Goal: Task Accomplishment & Management: Manage account settings

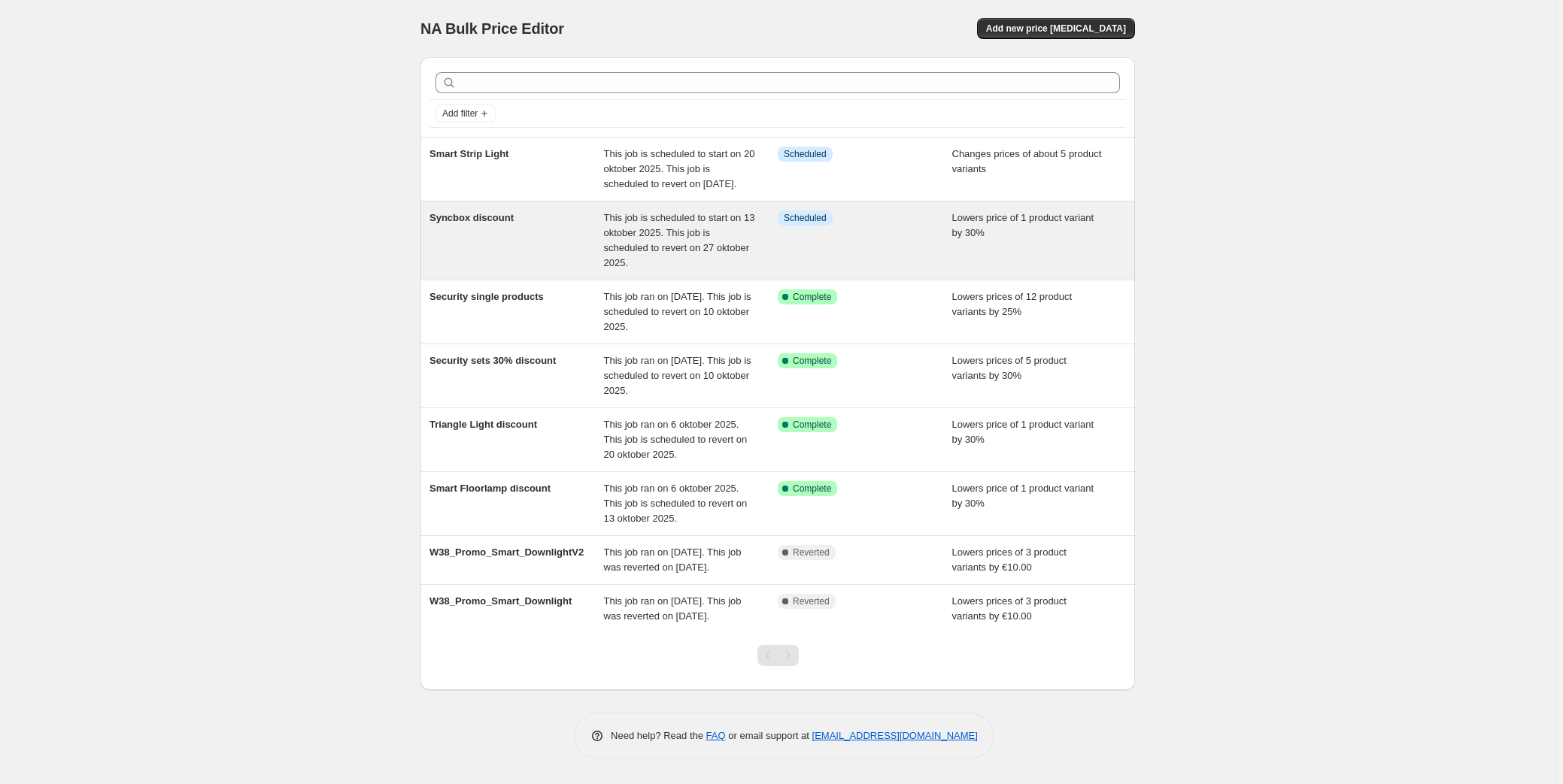
click at [547, 254] on div "Syncbox discount" at bounding box center [516, 240] width 175 height 60
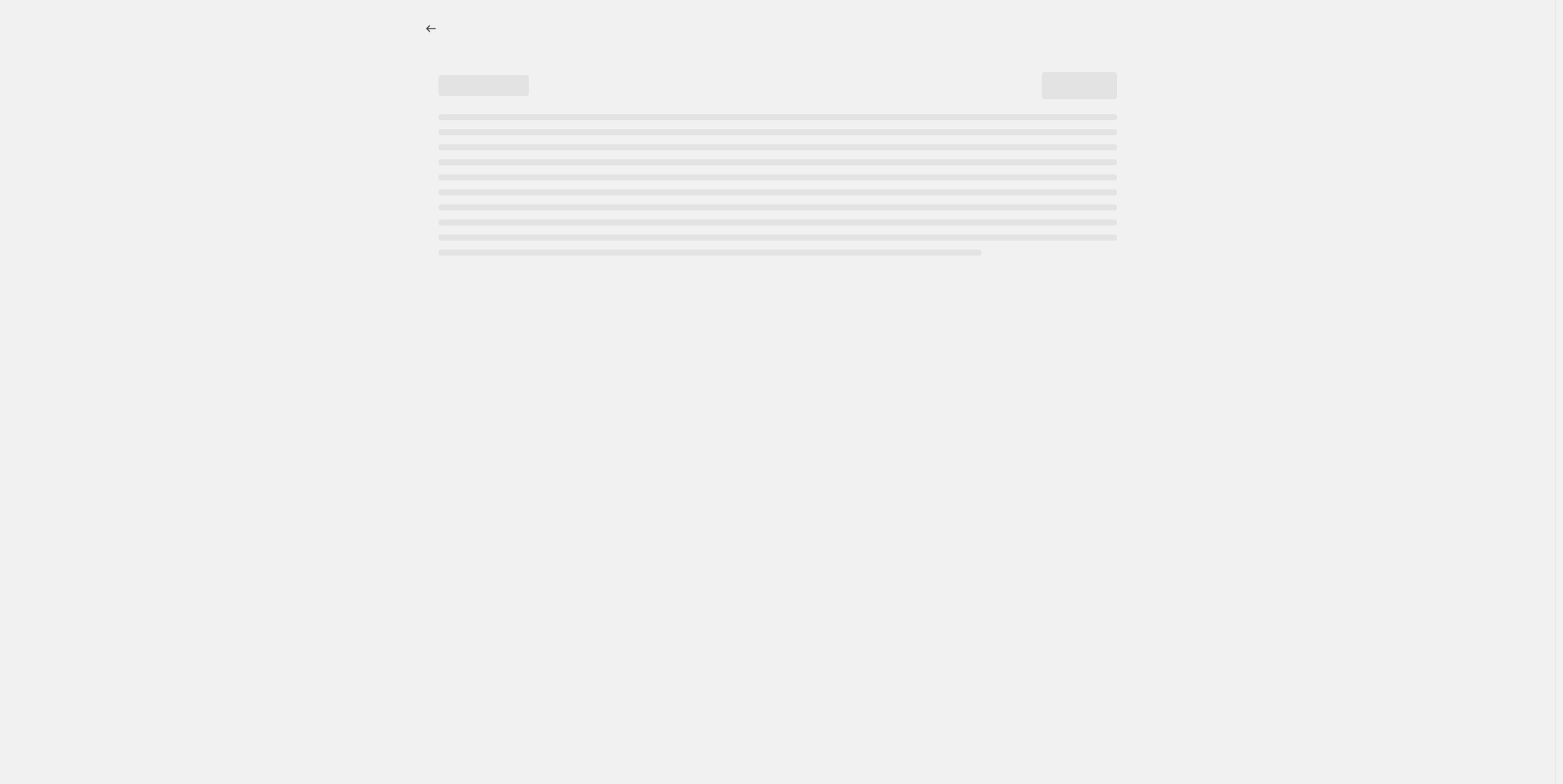
select select "percentage"
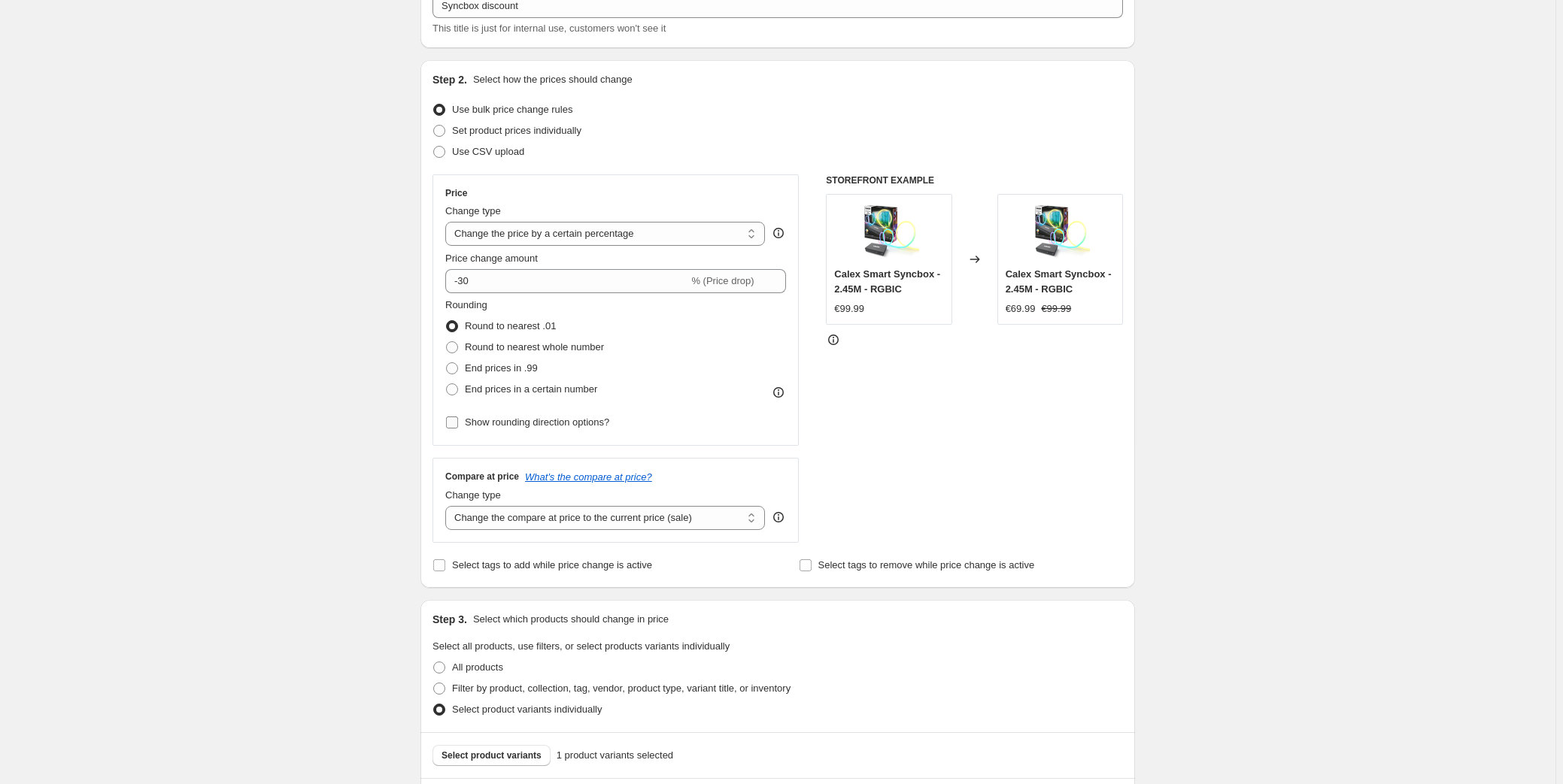
scroll to position [273, 0]
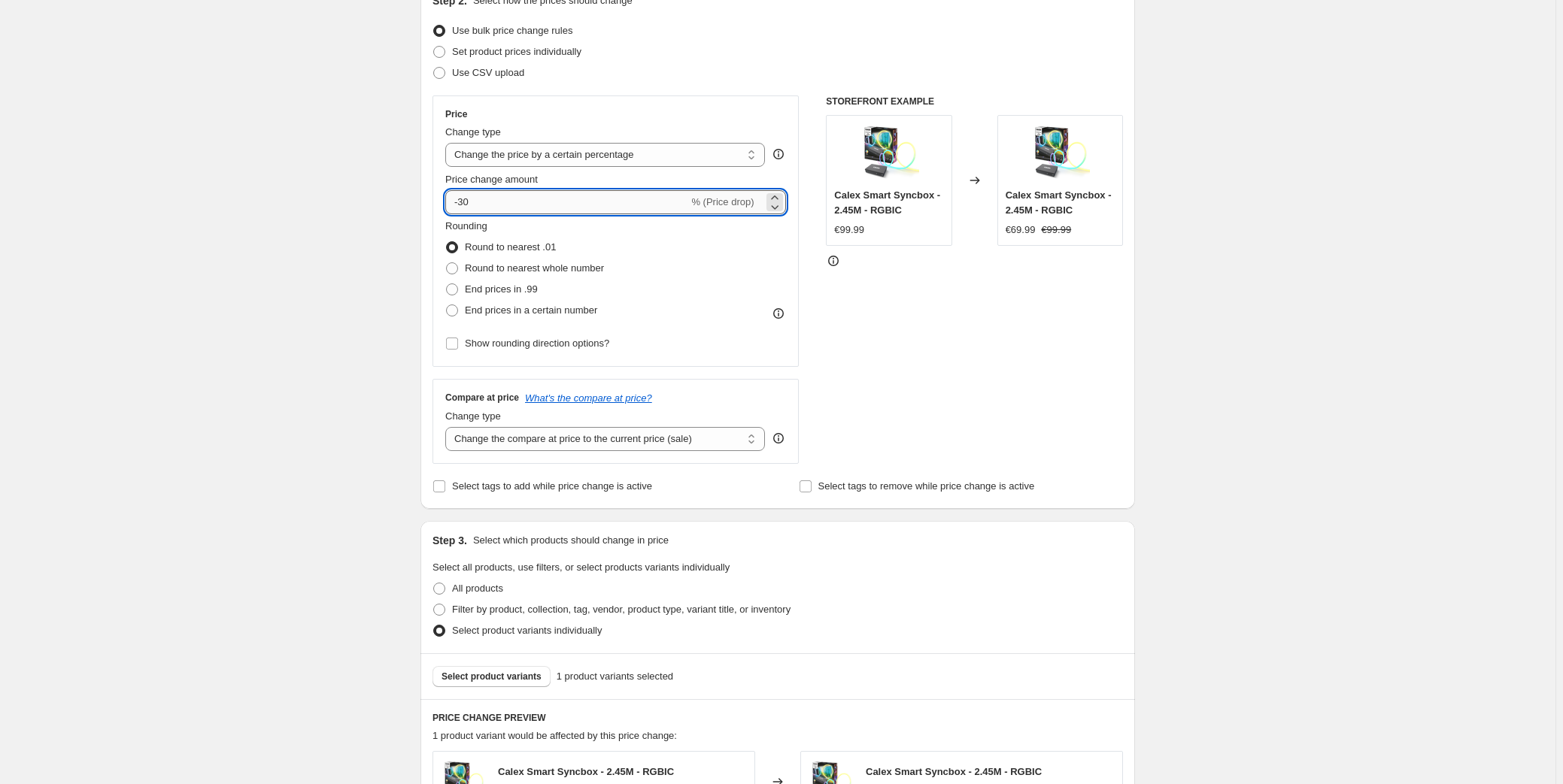
click at [470, 203] on input "-30" at bounding box center [566, 202] width 243 height 24
type input "-40"
click at [402, 211] on div "Syncbox discount. This page is ready Syncbox discount Info Scheduled Copy to ne…" at bounding box center [778, 579] width 1556 height 1705
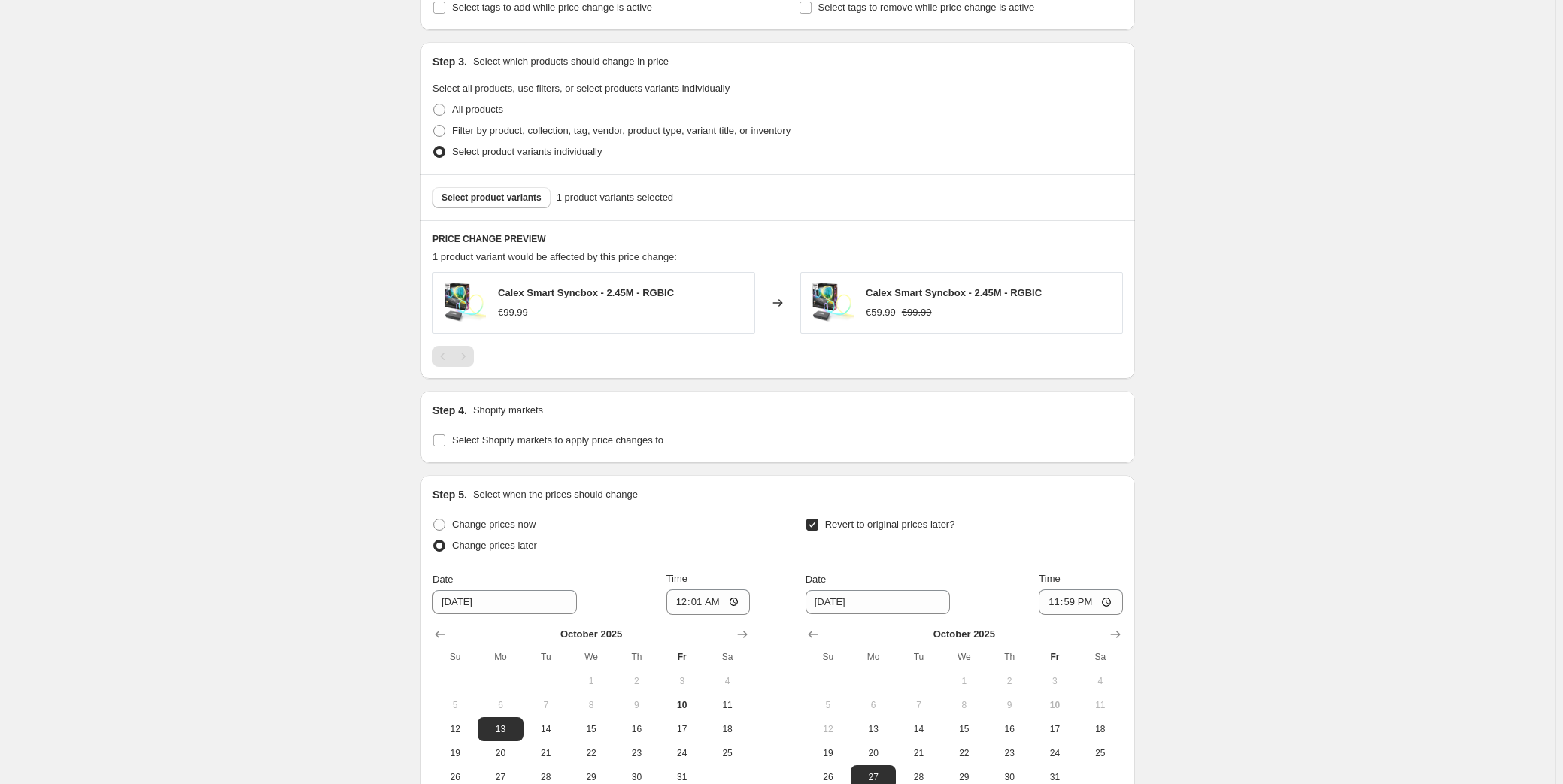
scroll to position [920, 0]
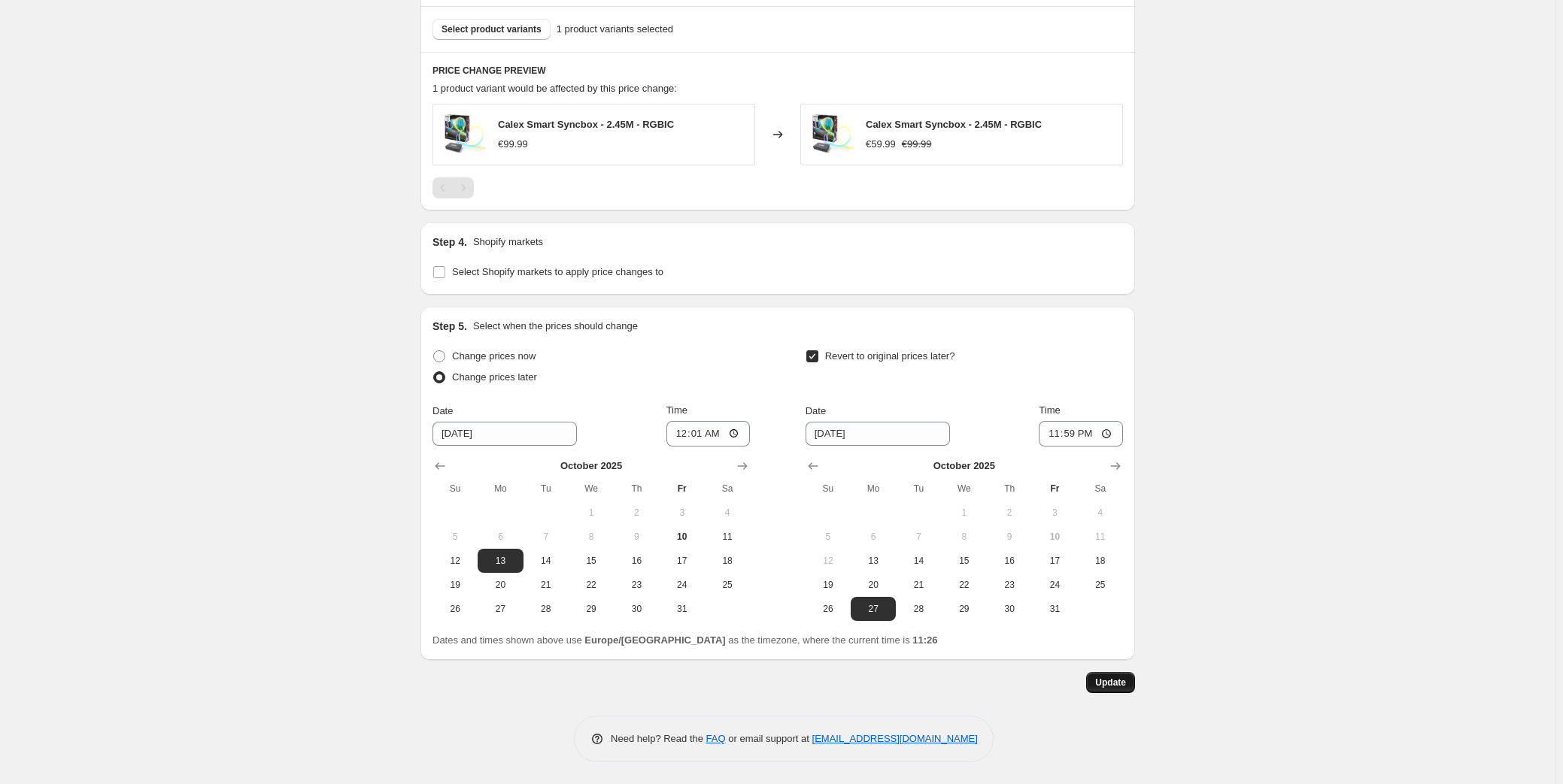
click at [1123, 677] on span "Update" at bounding box center [1110, 682] width 30 height 12
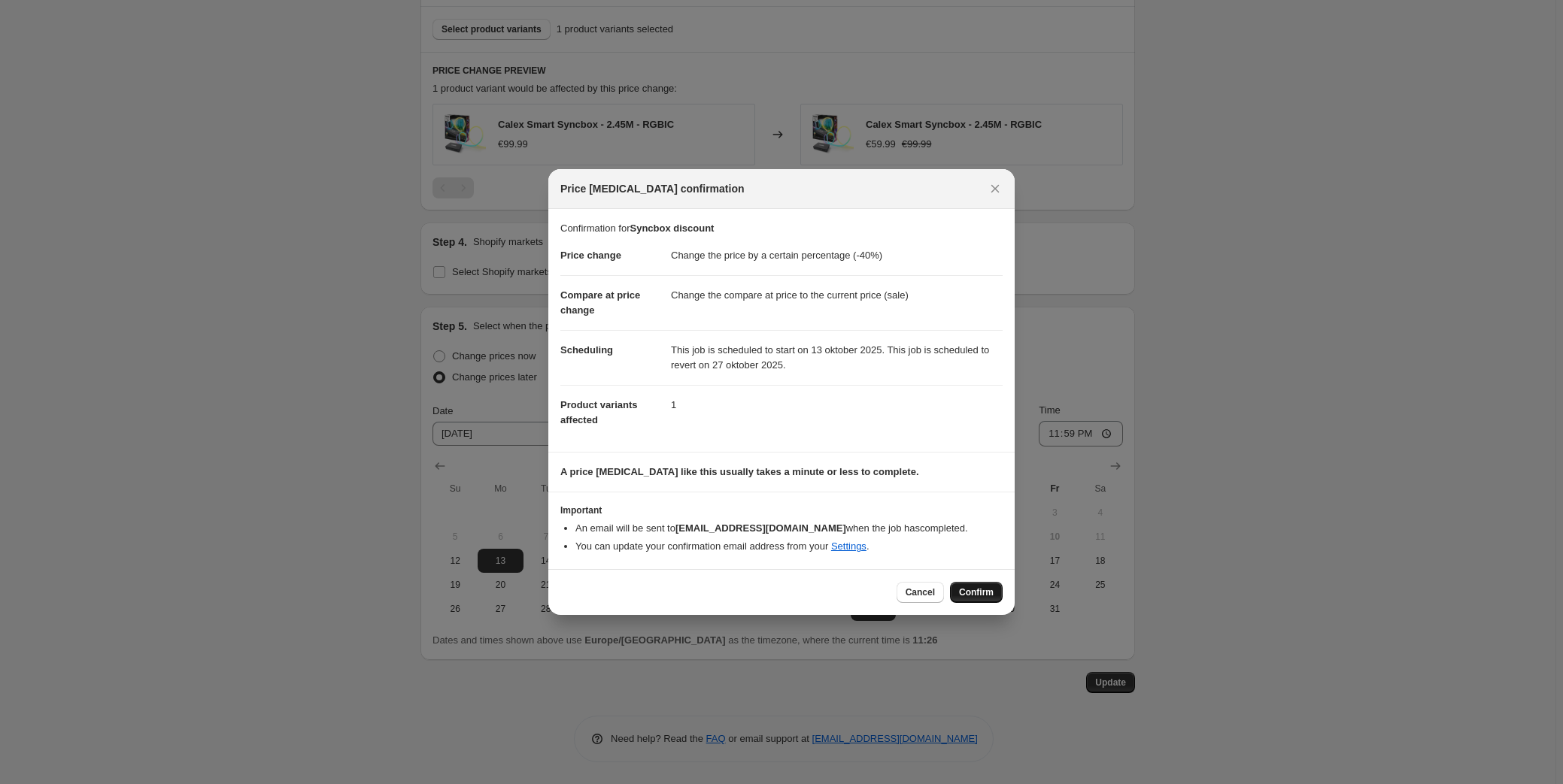
click at [978, 587] on span "Confirm" at bounding box center [976, 592] width 35 height 12
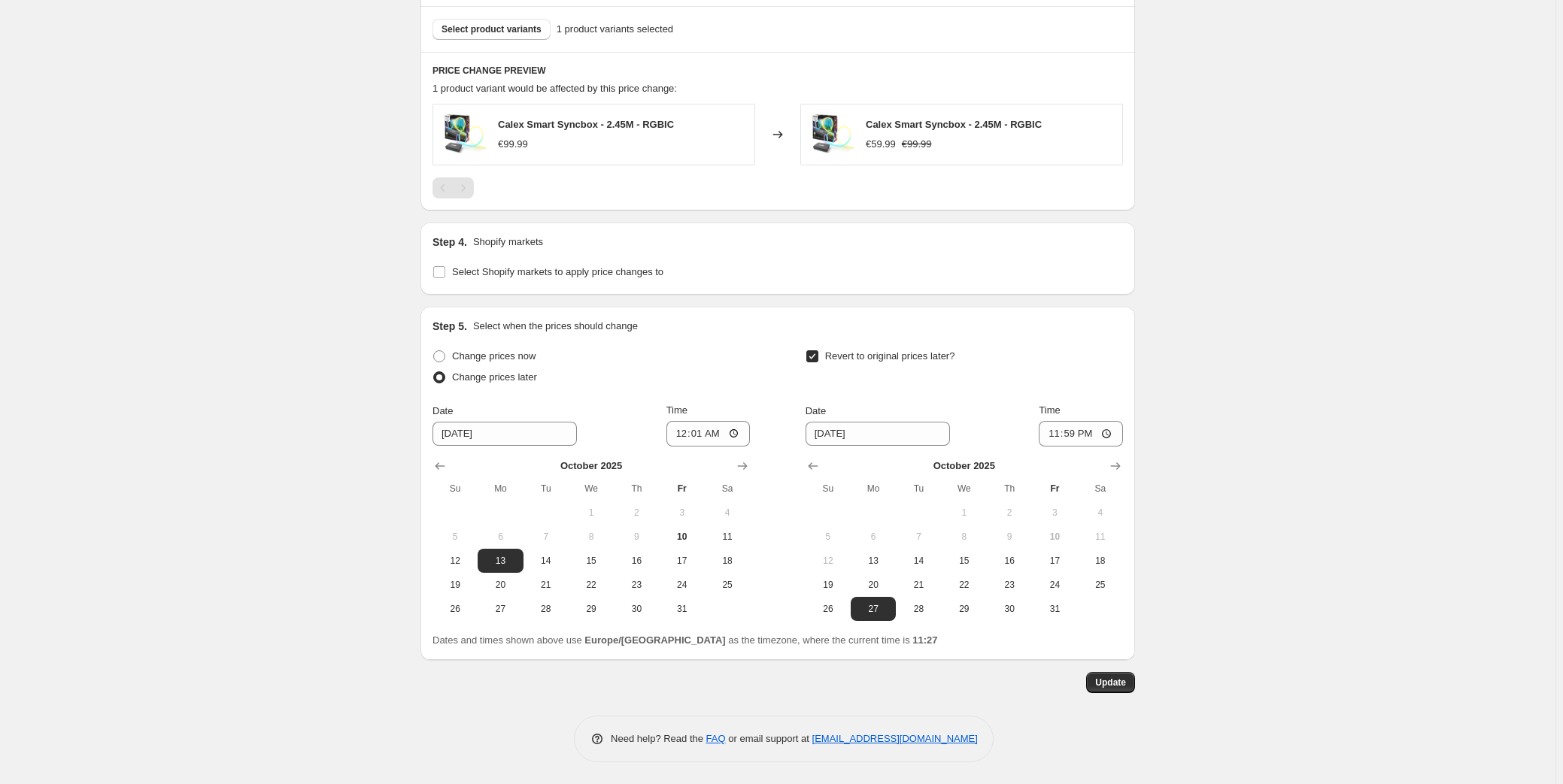
click at [1098, 685] on button "Update" at bounding box center [1110, 682] width 49 height 21
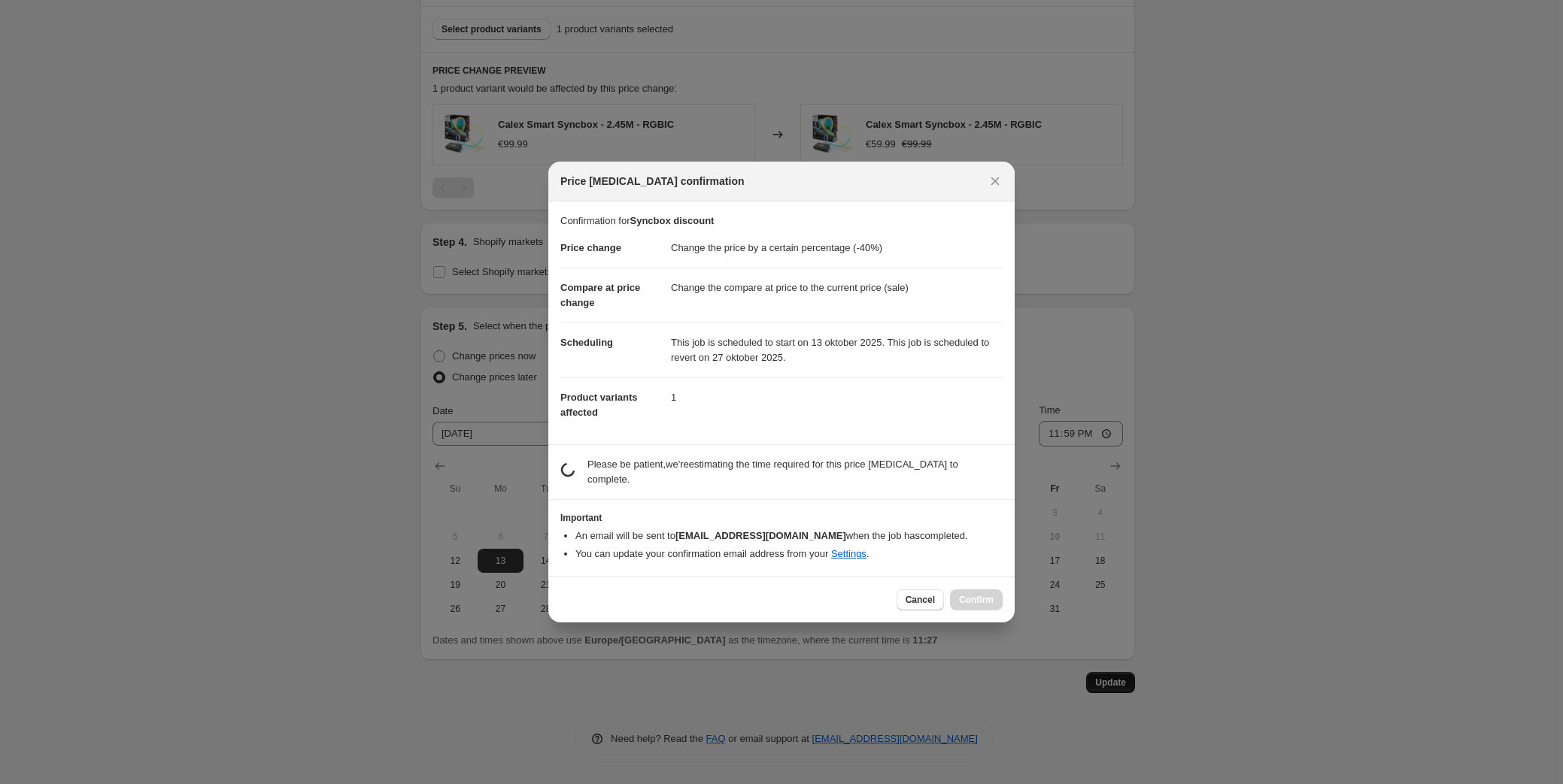
scroll to position [0, 0]
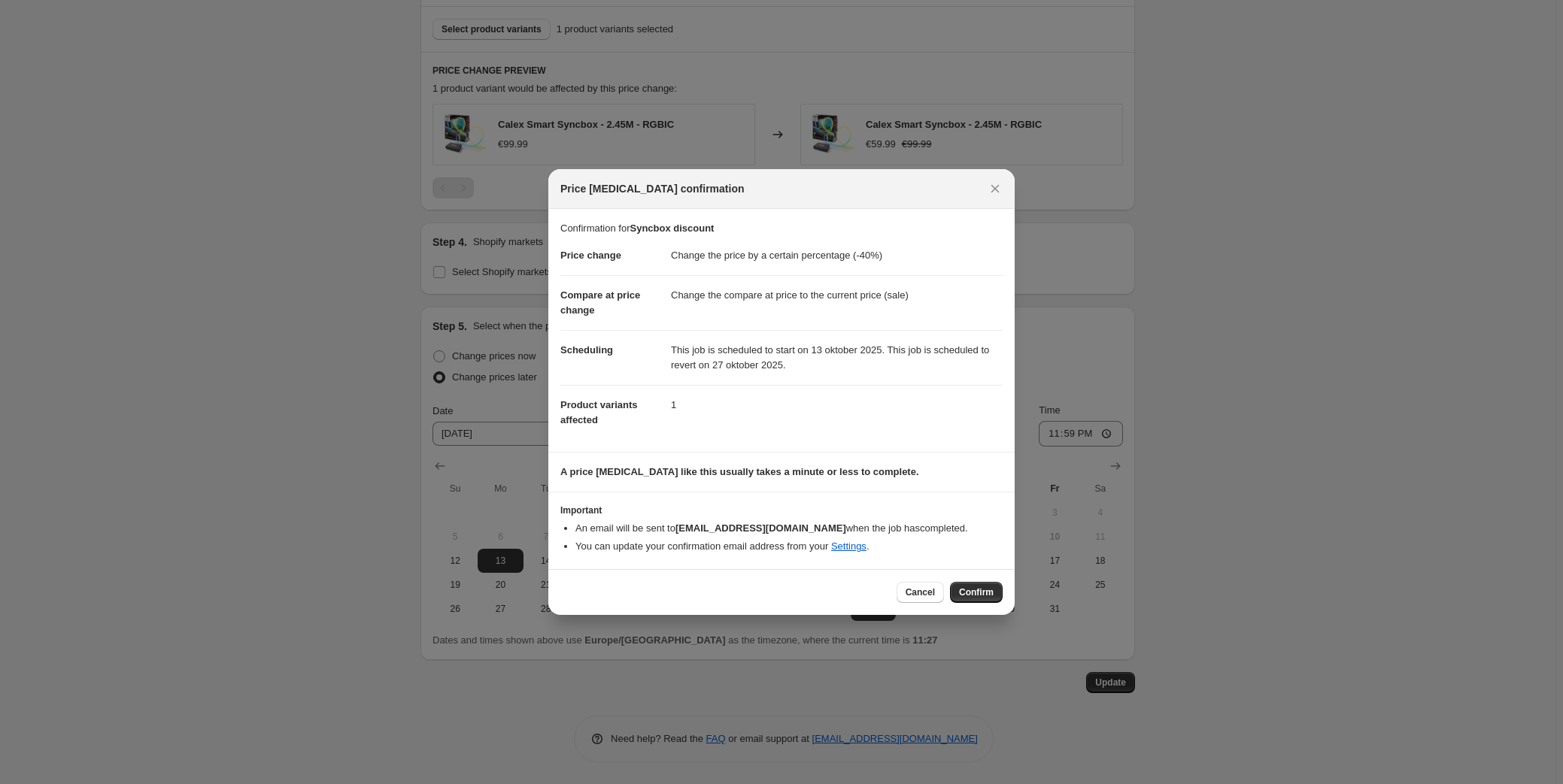
click at [978, 584] on button "Confirm" at bounding box center [976, 592] width 53 height 21
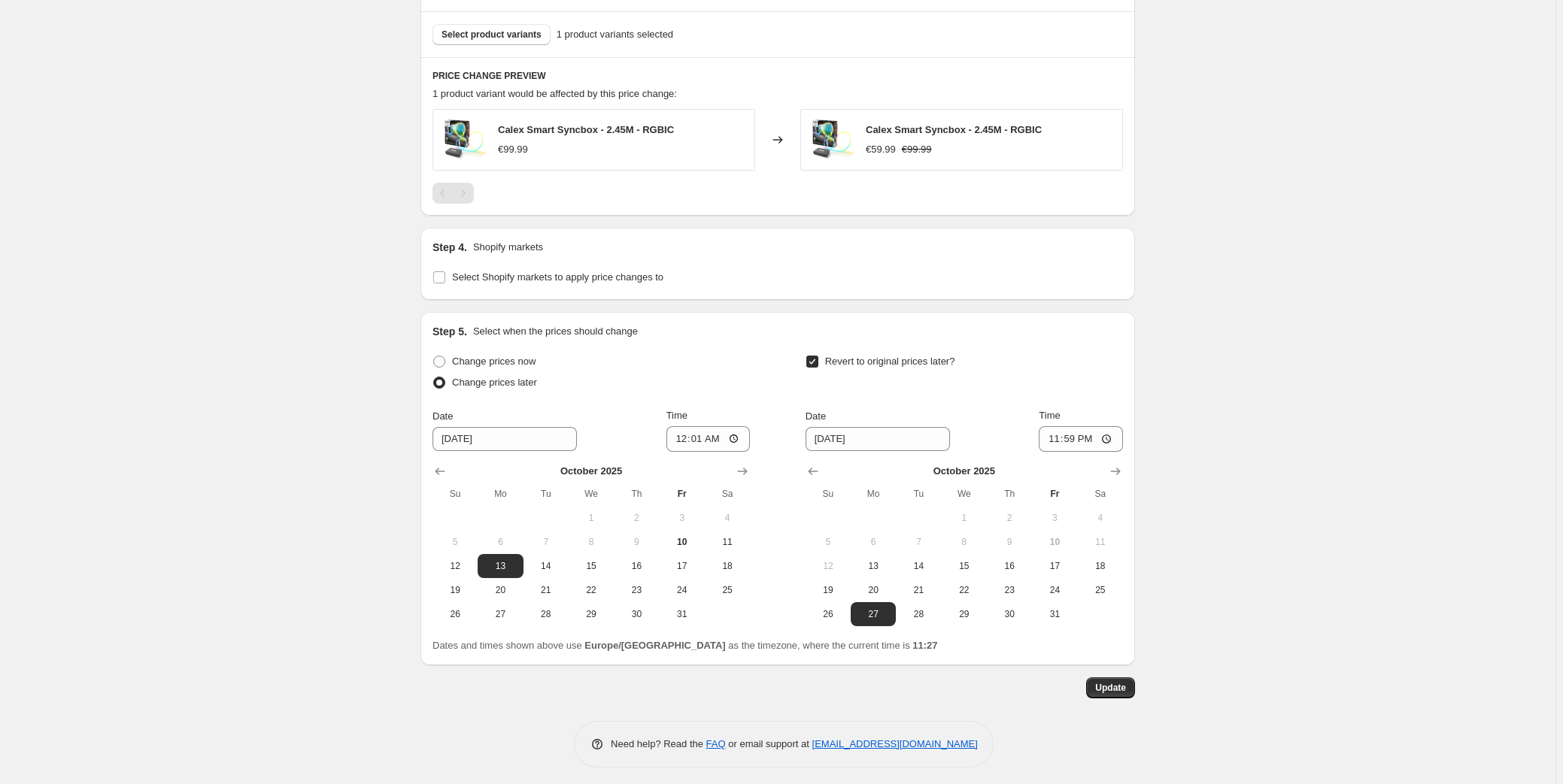
scroll to position [511, 0]
